Goal: Task Accomplishment & Management: Manage account settings

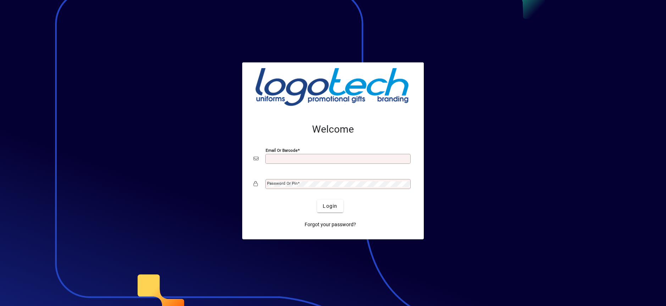
click at [283, 157] on input "Email or Barcode" at bounding box center [338, 159] width 143 height 6
type input "**********"
click at [287, 184] on mat-label "Password or Pin" at bounding box center [282, 183] width 30 height 5
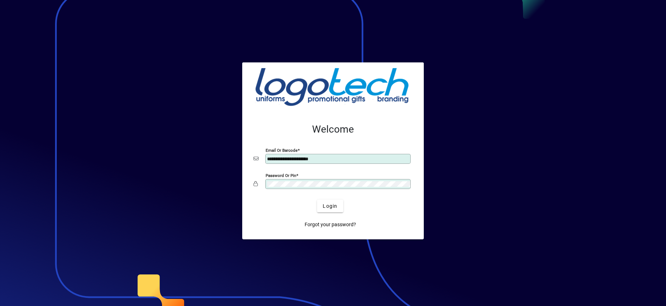
click at [317, 200] on button "Login" at bounding box center [330, 206] width 26 height 13
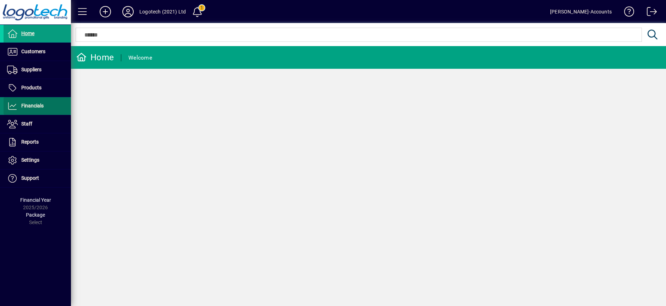
click at [41, 106] on span "Financials" at bounding box center [32, 106] width 22 height 6
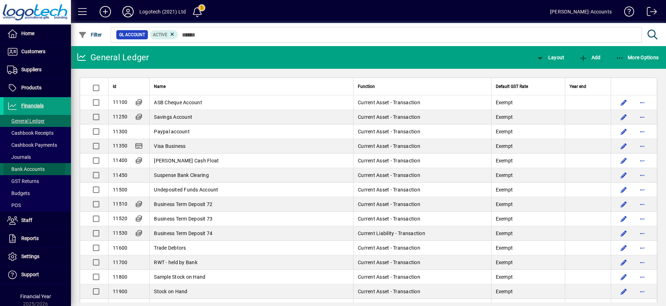
click at [28, 167] on span "Bank Accounts" at bounding box center [26, 169] width 38 height 6
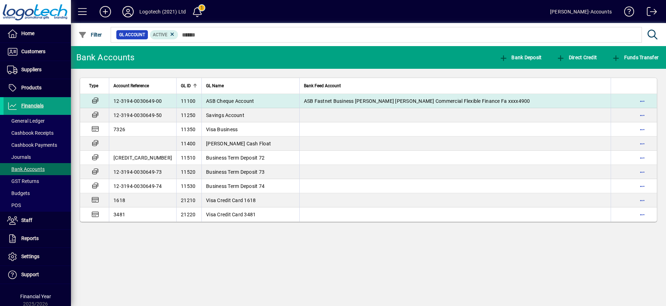
click at [215, 105] on td "ASB Cheque Account" at bounding box center [250, 101] width 98 height 14
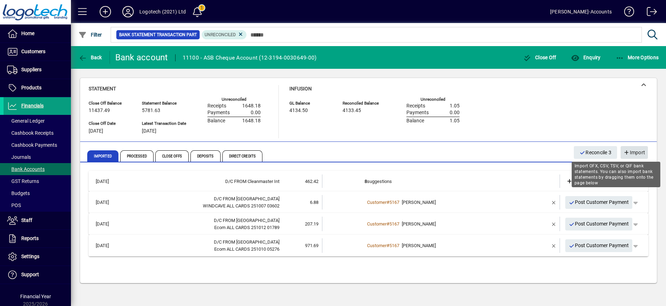
click at [632, 152] on span "Import" at bounding box center [634, 153] width 22 height 12
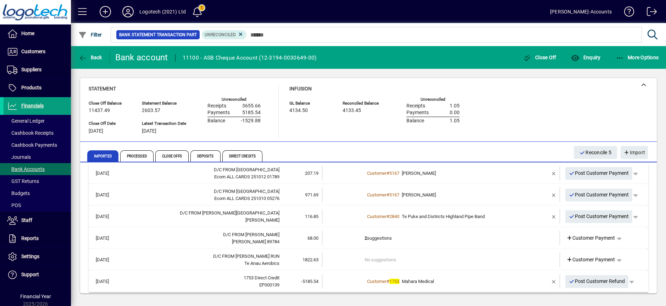
scroll to position [55, 0]
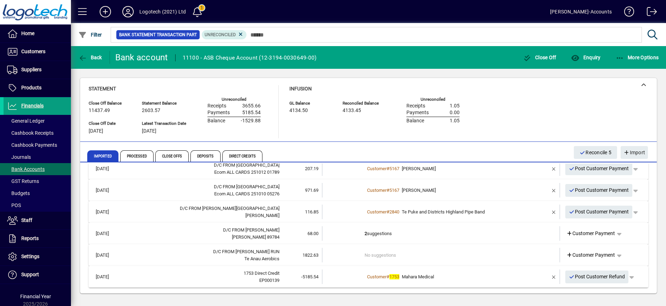
click at [391, 234] on td "2 suggestions" at bounding box center [442, 233] width 154 height 15
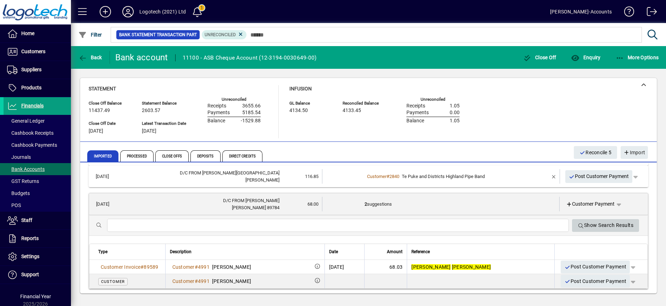
scroll to position [100, 0]
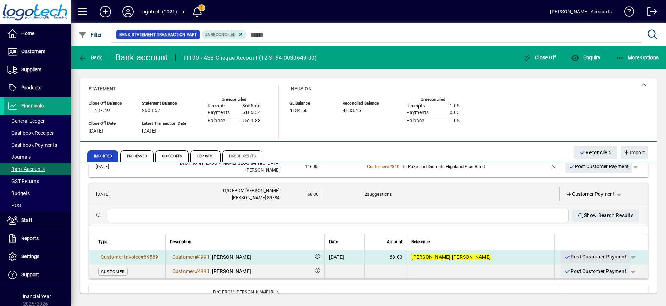
click at [573, 256] on span "Post Customer Payment" at bounding box center [595, 257] width 62 height 12
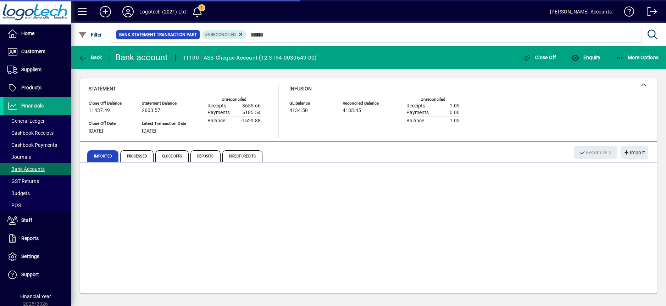
scroll to position [33, 0]
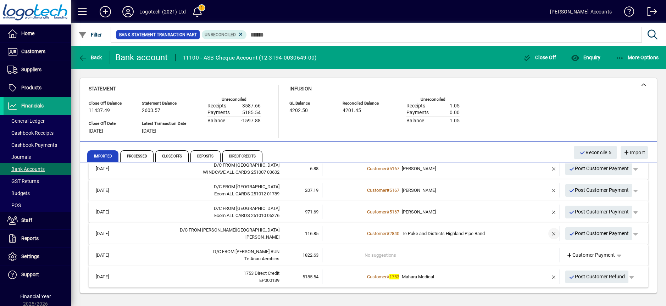
click at [548, 234] on span "button" at bounding box center [553, 233] width 17 height 17
click at [571, 234] on span "Customer Payment" at bounding box center [590, 233] width 49 height 7
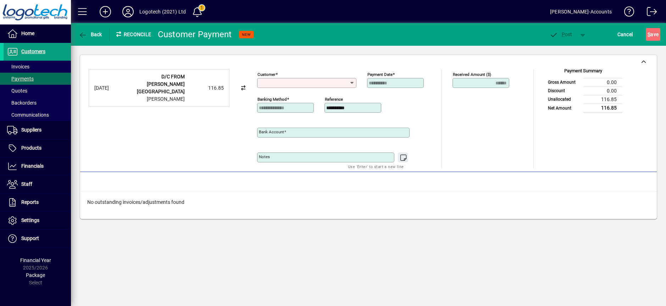
type input "**********"
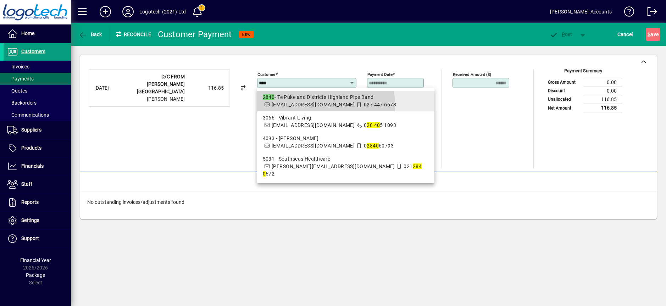
click at [356, 104] on icon at bounding box center [359, 104] width 6 height 5
type input "**********"
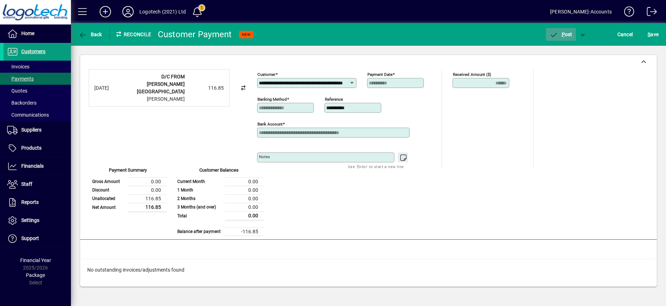
click at [565, 33] on span "P ost" at bounding box center [560, 35] width 23 height 6
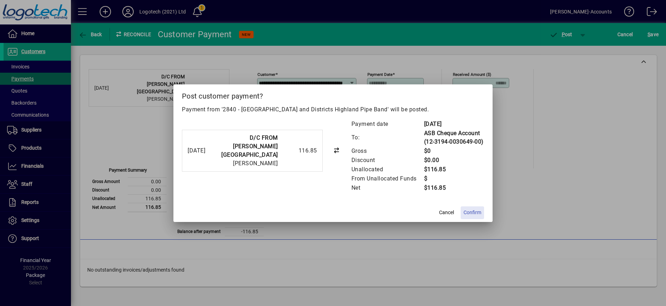
click at [472, 210] on span "Confirm" at bounding box center [473, 212] width 18 height 7
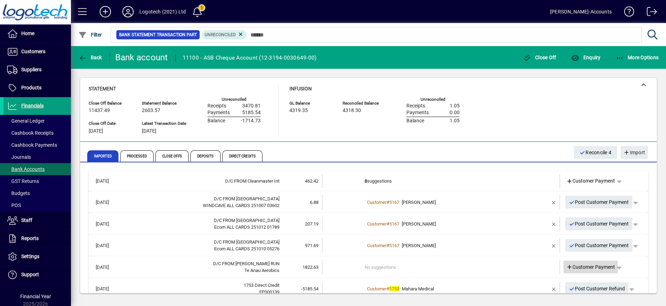
click at [570, 265] on span "Customer Payment" at bounding box center [590, 266] width 49 height 7
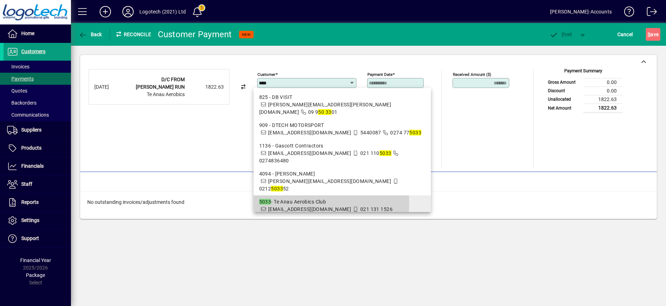
click at [308, 198] on div "5033 - Te Anau Aerobics Club" at bounding box center [342, 201] width 166 height 7
type input "**********"
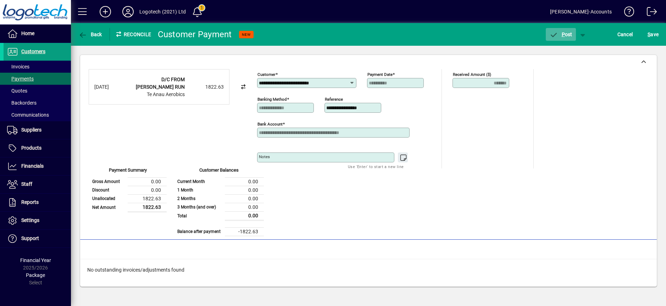
click at [567, 34] on span "P ost" at bounding box center [560, 35] width 23 height 6
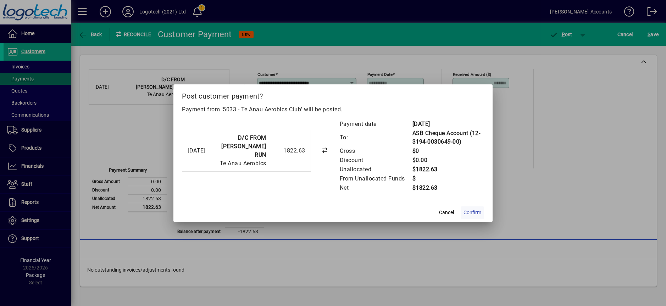
click at [469, 213] on span "Confirm" at bounding box center [473, 212] width 18 height 7
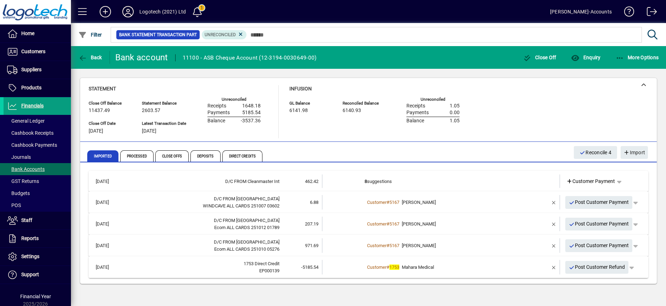
click at [129, 8] on icon at bounding box center [128, 11] width 14 height 11
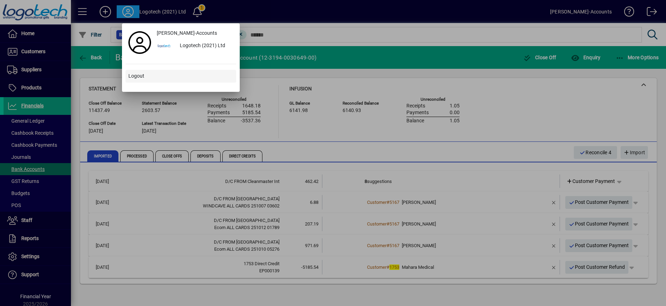
click at [135, 77] on span "Logout" at bounding box center [136, 75] width 16 height 7
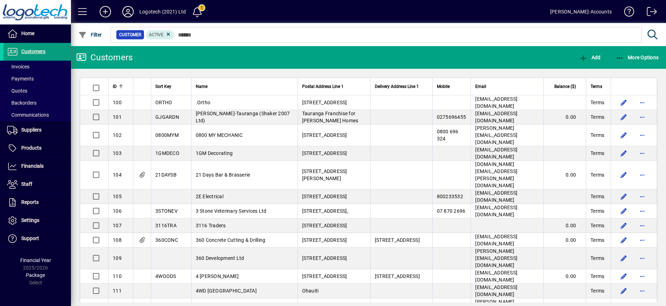
click at [196, 33] on input "text" at bounding box center [405, 35] width 462 height 10
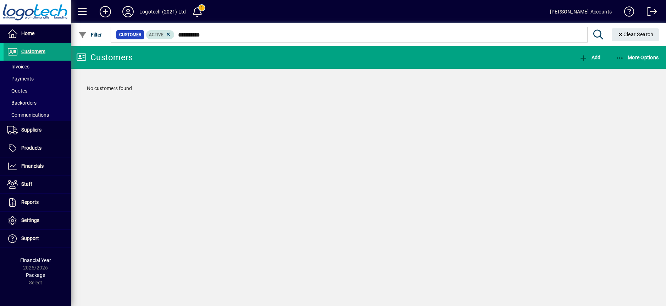
drag, startPoint x: 196, startPoint y: 33, endPoint x: 172, endPoint y: 34, distance: 24.2
click at [172, 34] on div "**********" at bounding box center [349, 35] width 466 height 10
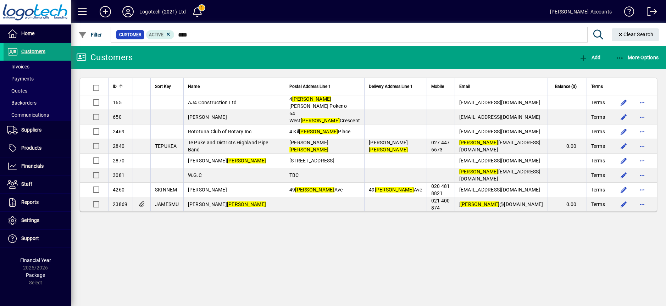
type input "****"
click at [22, 66] on span "Invoices" at bounding box center [18, 67] width 22 height 6
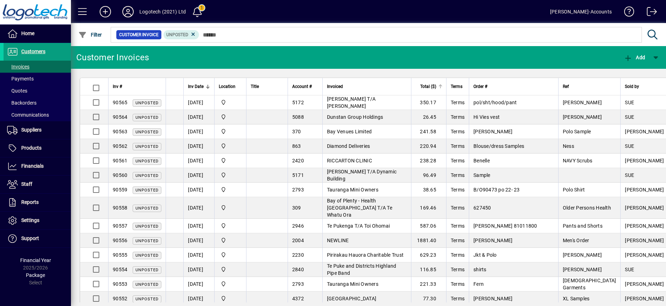
click at [431, 86] on span "Total ($)" at bounding box center [428, 87] width 16 height 8
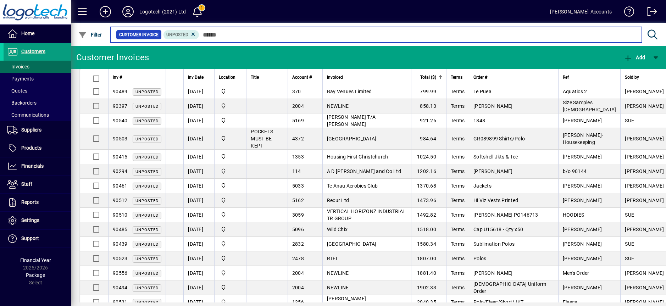
scroll to position [1255, 0]
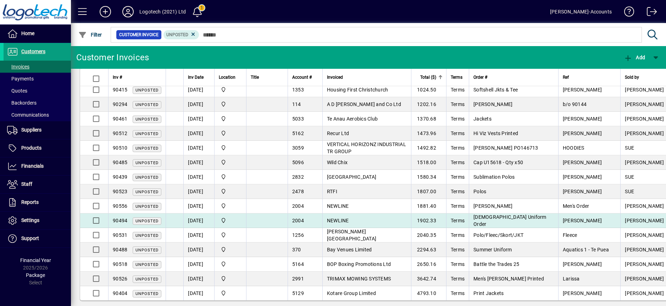
click at [625, 218] on span "TABITHA" at bounding box center [644, 221] width 39 height 6
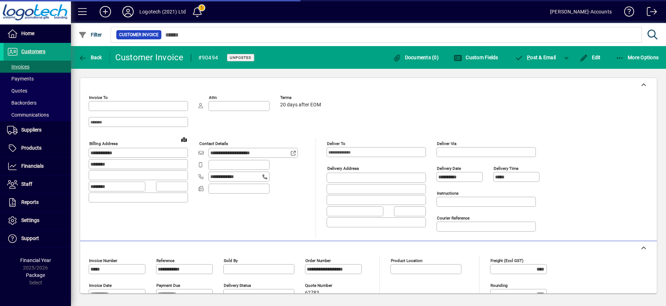
type input "**********"
type input "*******"
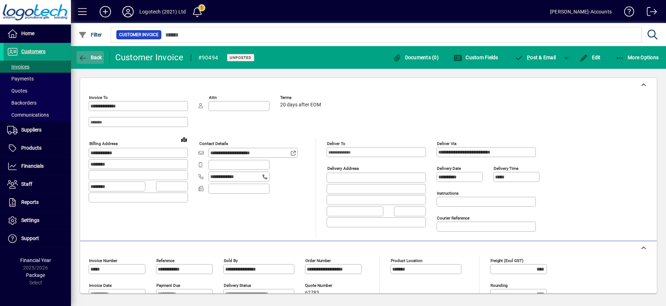
drag, startPoint x: 436, startPoint y: 128, endPoint x: 91, endPoint y: 56, distance: 352.1
click at [91, 56] on span "Back" at bounding box center [90, 58] width 24 height 6
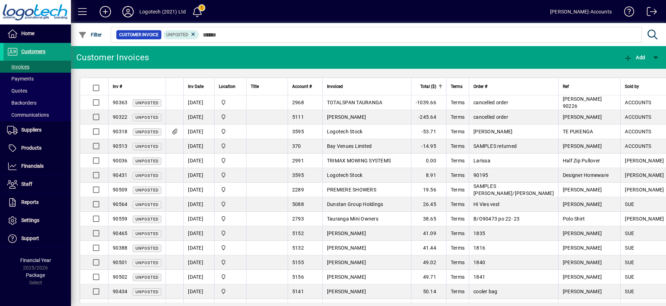
click at [429, 86] on span "Total ($)" at bounding box center [428, 87] width 16 height 8
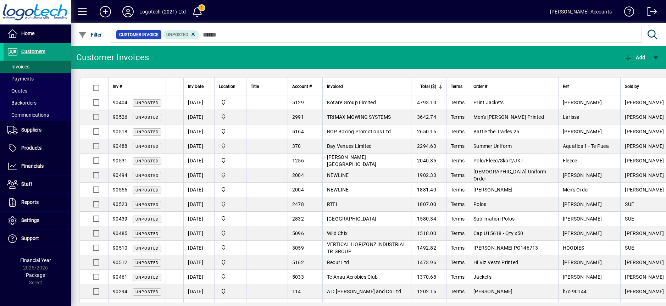
click at [428, 89] on span "Total ($)" at bounding box center [428, 87] width 16 height 8
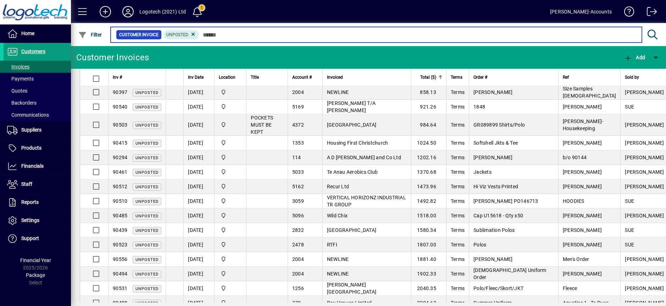
scroll to position [1209, 0]
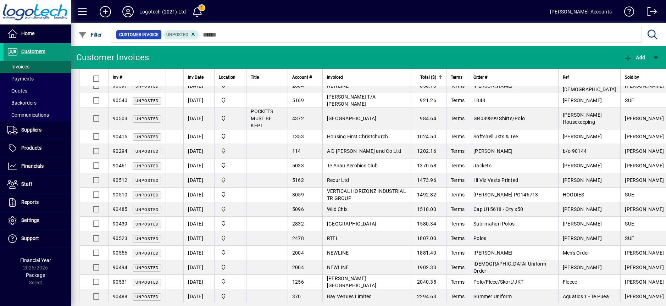
click at [33, 50] on span "Customers" at bounding box center [33, 52] width 24 height 6
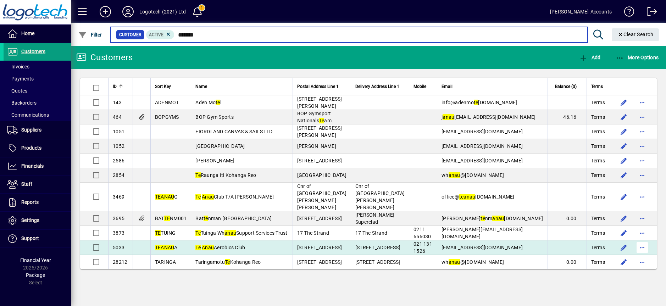
type input "*******"
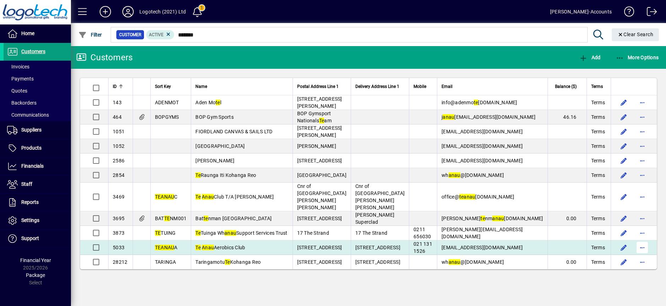
click at [643, 239] on span "button" at bounding box center [642, 247] width 17 height 17
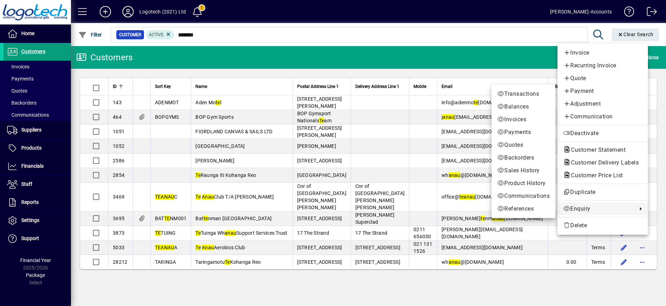
click at [611, 206] on span "Enquiry" at bounding box center [598, 209] width 71 height 9
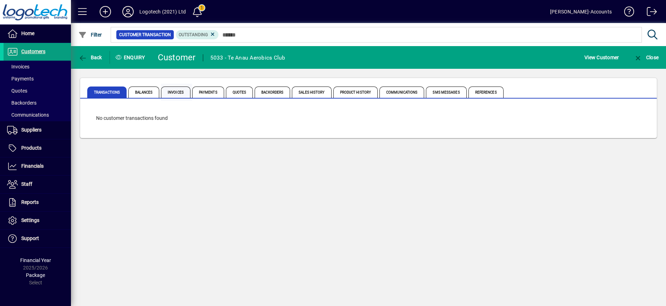
click at [181, 92] on span "Invoices" at bounding box center [175, 92] width 29 height 11
